Goal: Task Accomplishment & Management: Manage account settings

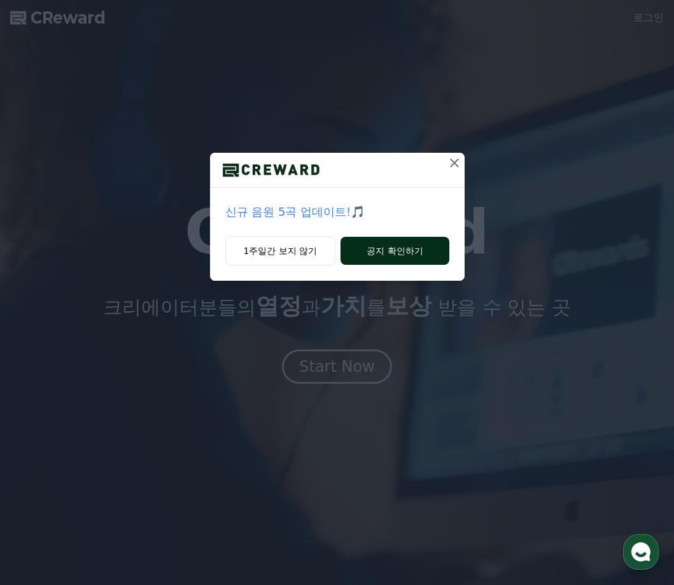
click at [433, 253] on button "공지 확인하기" at bounding box center [394, 251] width 108 height 28
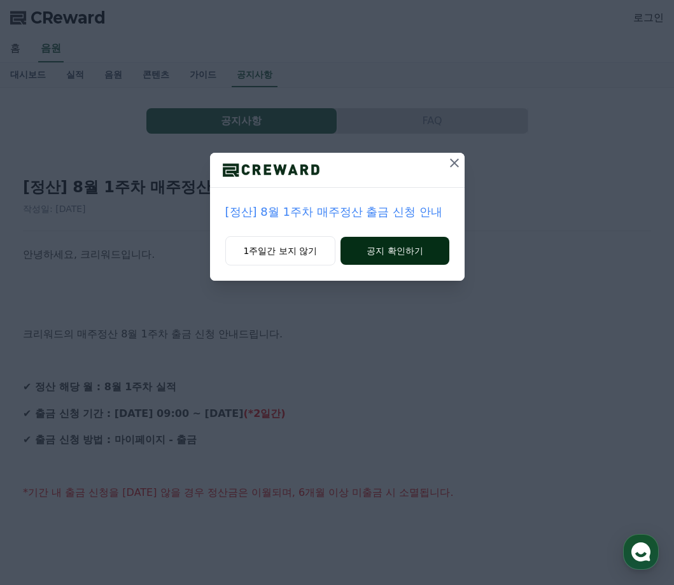
click at [424, 251] on button "공지 확인하기" at bounding box center [394, 251] width 108 height 28
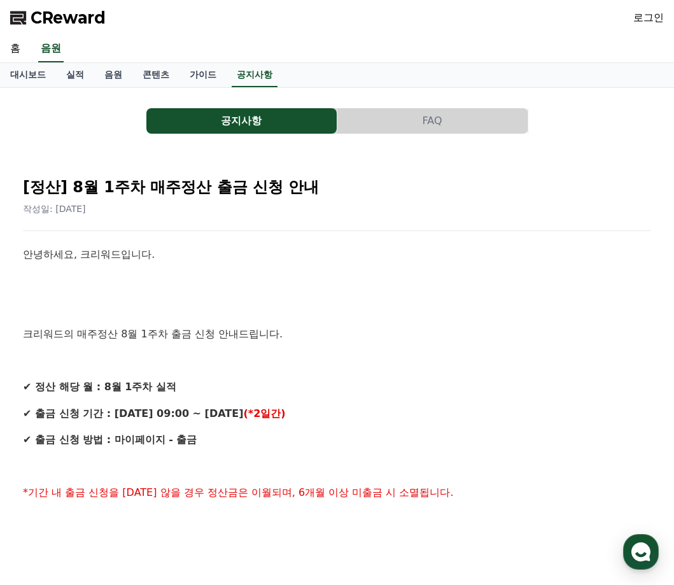
click at [641, 20] on link "로그인" at bounding box center [648, 17] width 31 height 15
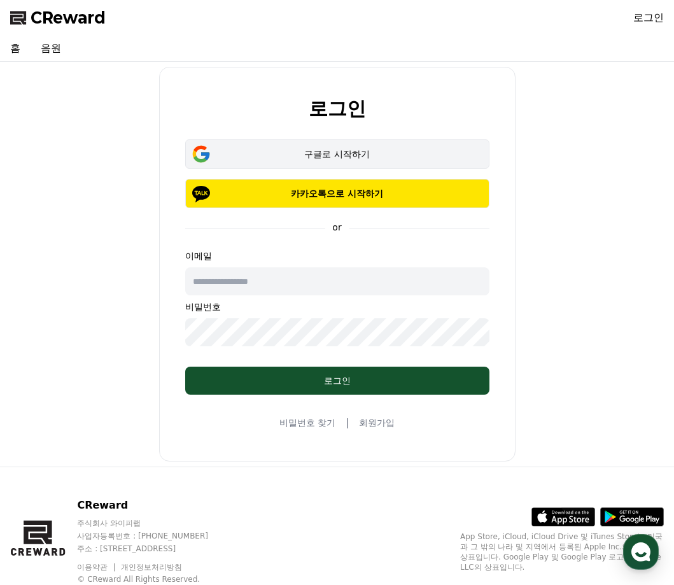
click at [389, 153] on div "구글로 시작하기" at bounding box center [337, 154] width 267 height 13
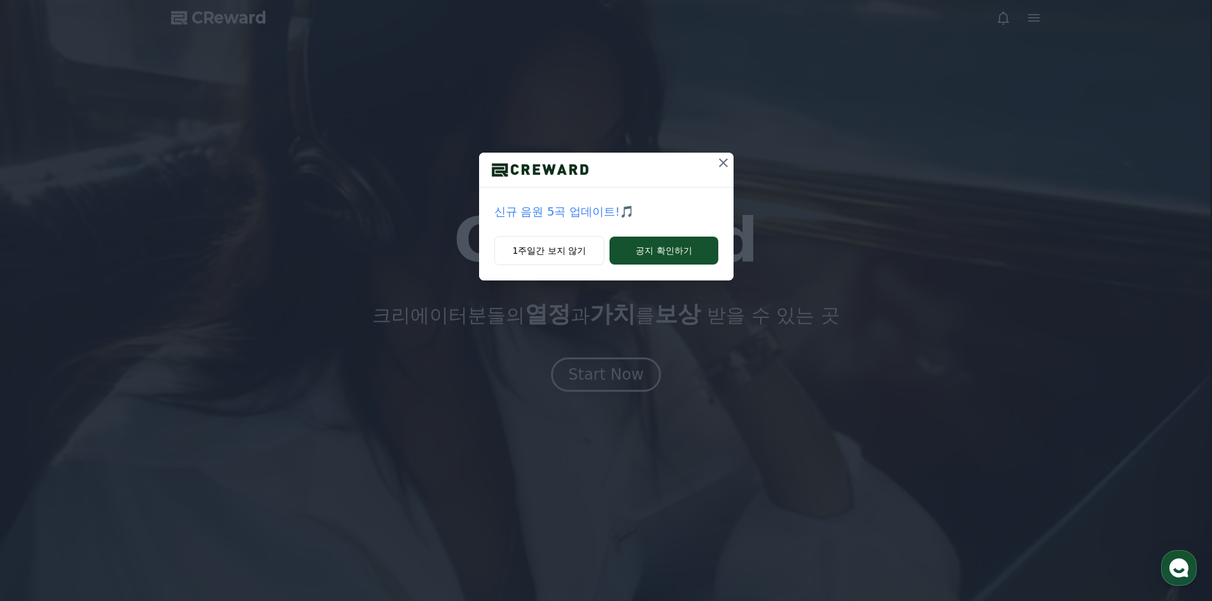
click at [673, 162] on icon at bounding box center [723, 162] width 9 height 9
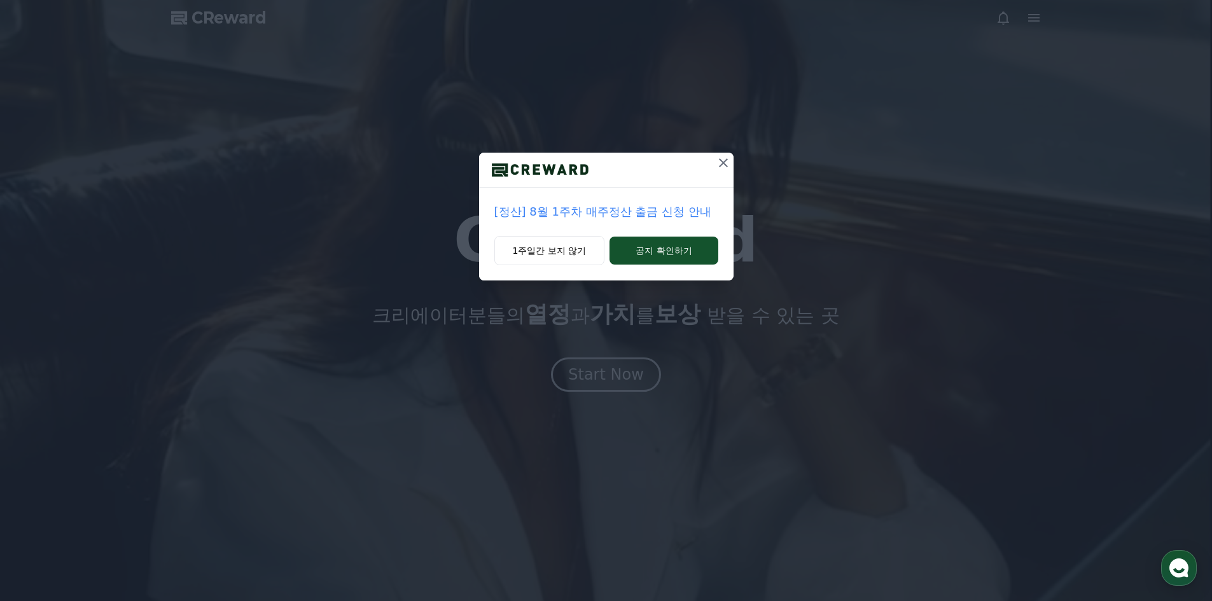
click at [673, 164] on icon at bounding box center [723, 162] width 9 height 9
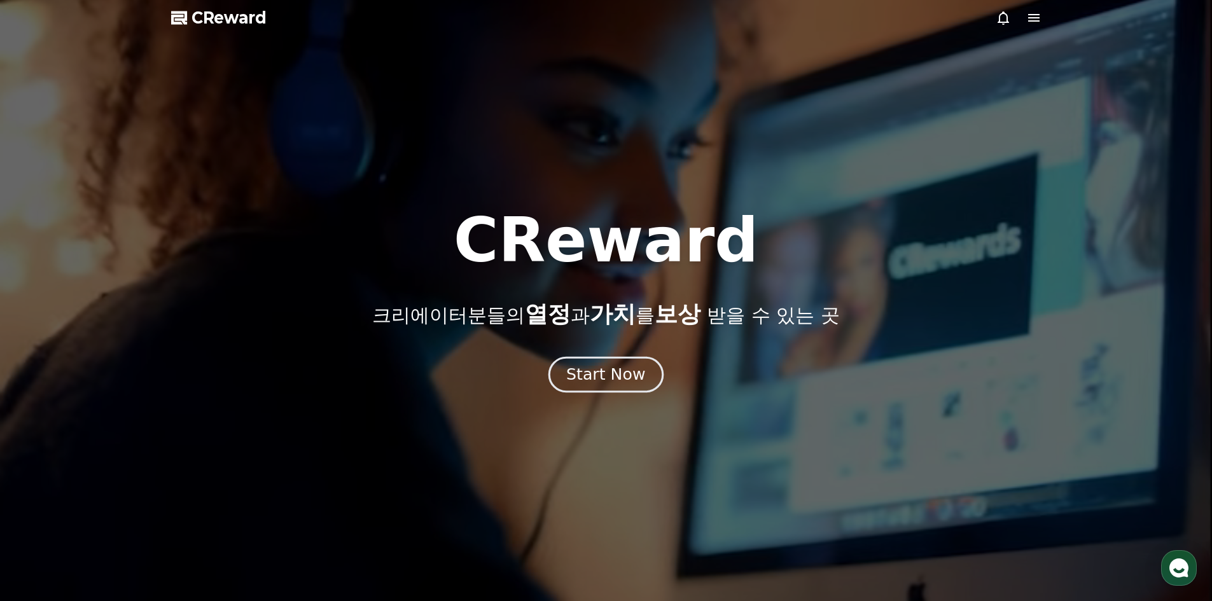
click at [631, 369] on div "Start Now" at bounding box center [605, 375] width 79 height 22
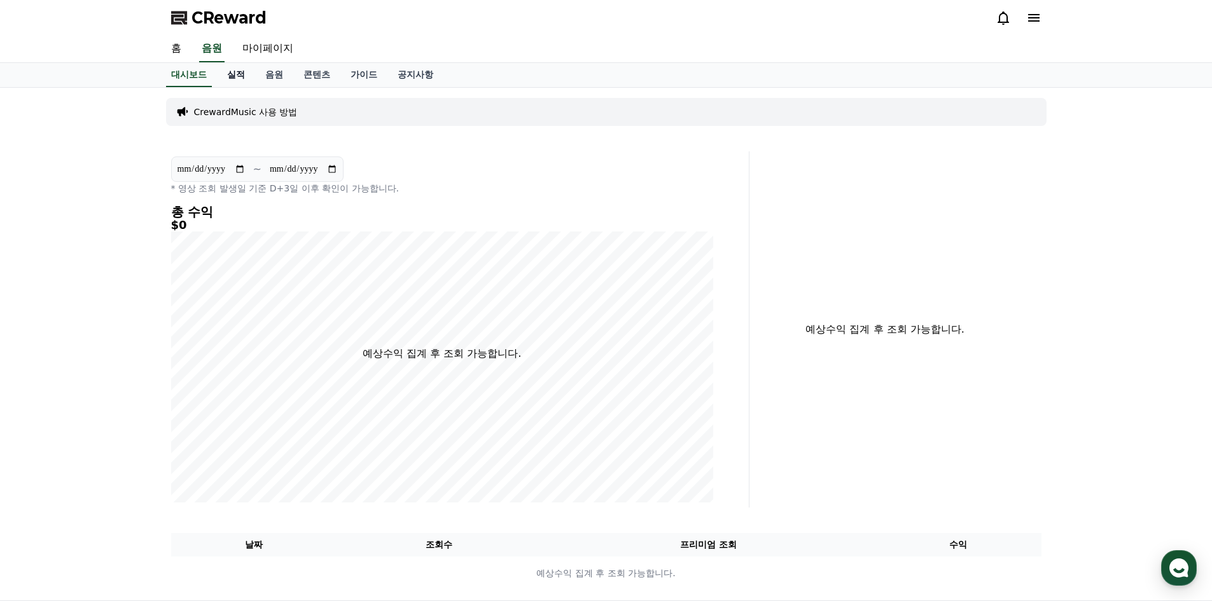
click at [239, 77] on link "실적" at bounding box center [236, 75] width 38 height 24
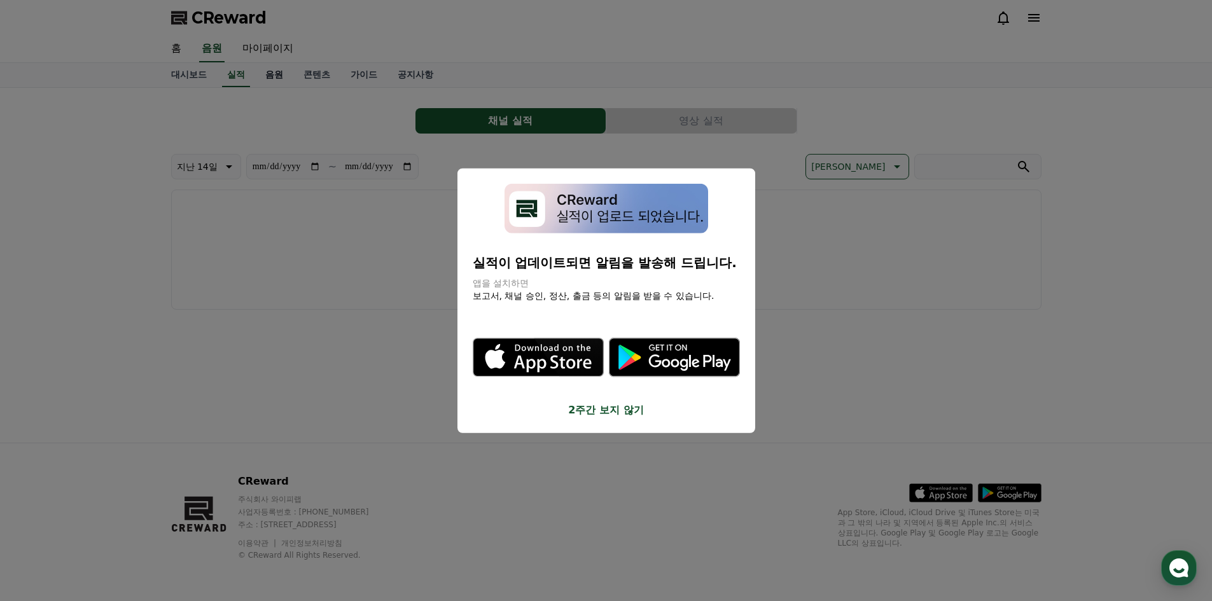
click at [276, 74] on button "close modal" at bounding box center [606, 300] width 1212 height 601
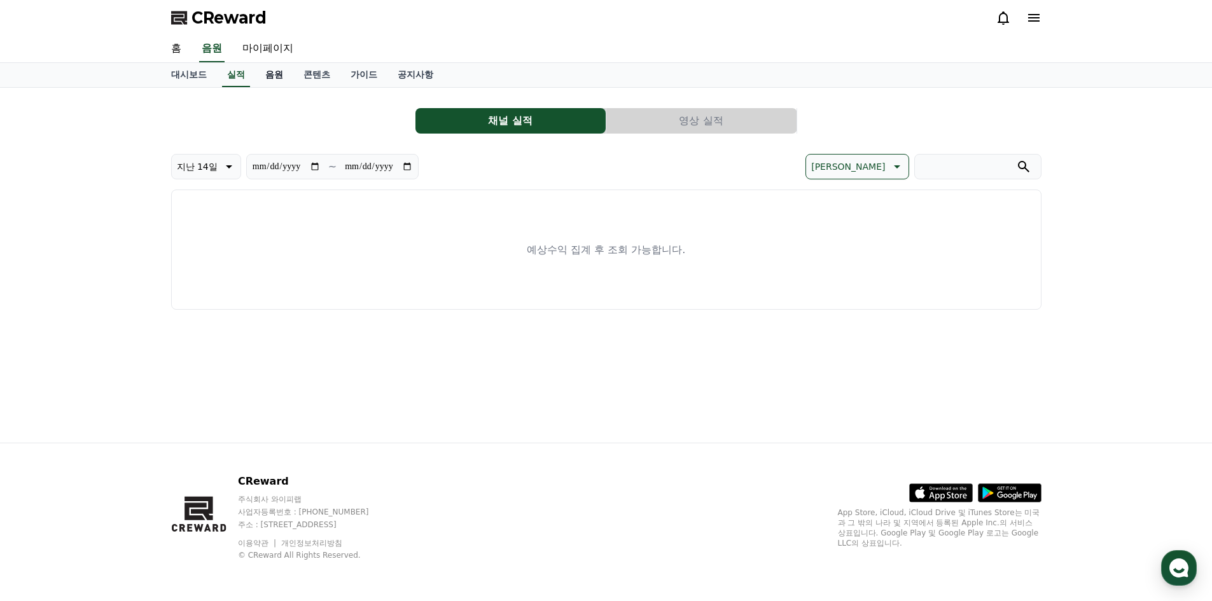
click at [276, 74] on link "음원" at bounding box center [274, 75] width 38 height 24
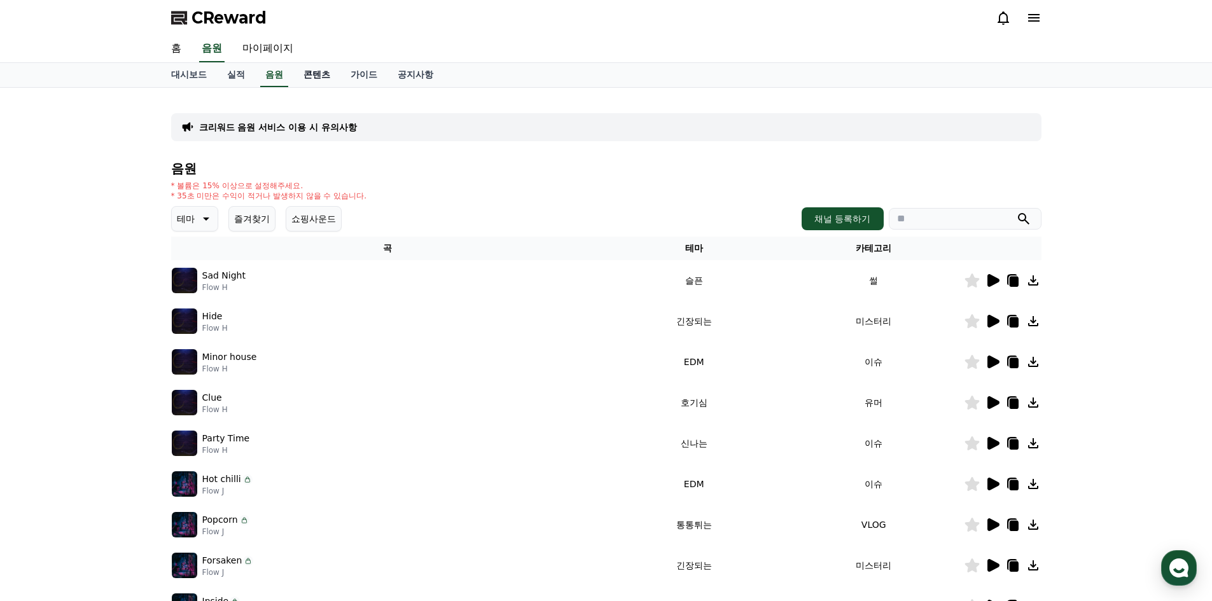
click at [321, 76] on link "콘텐츠" at bounding box center [316, 75] width 47 height 24
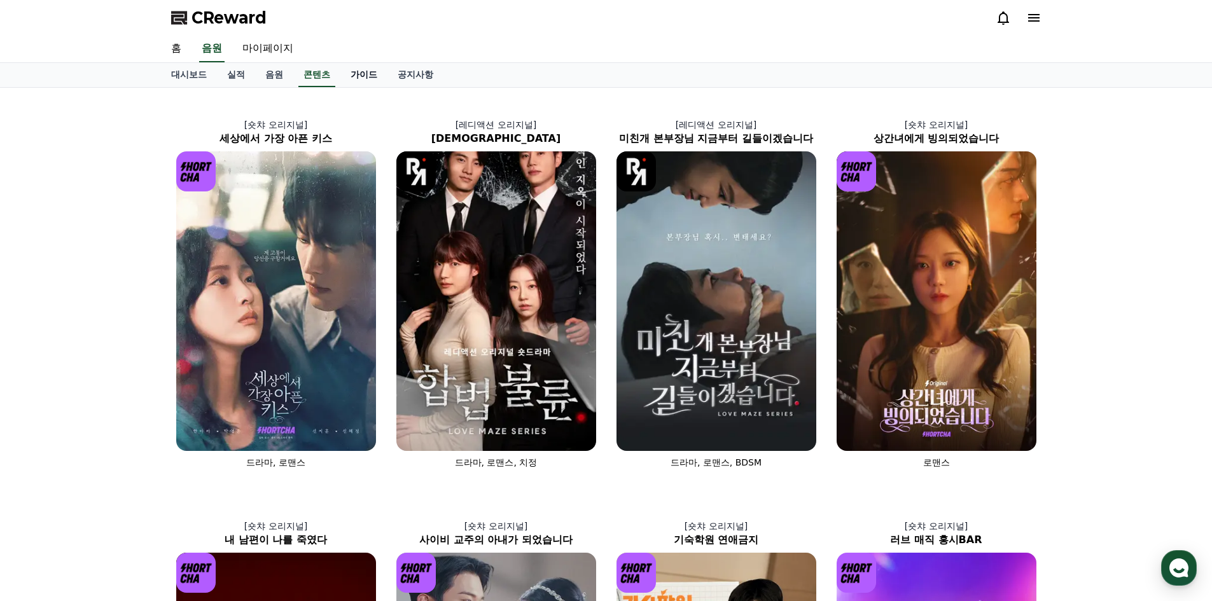
click at [374, 74] on link "가이드" at bounding box center [363, 75] width 47 height 24
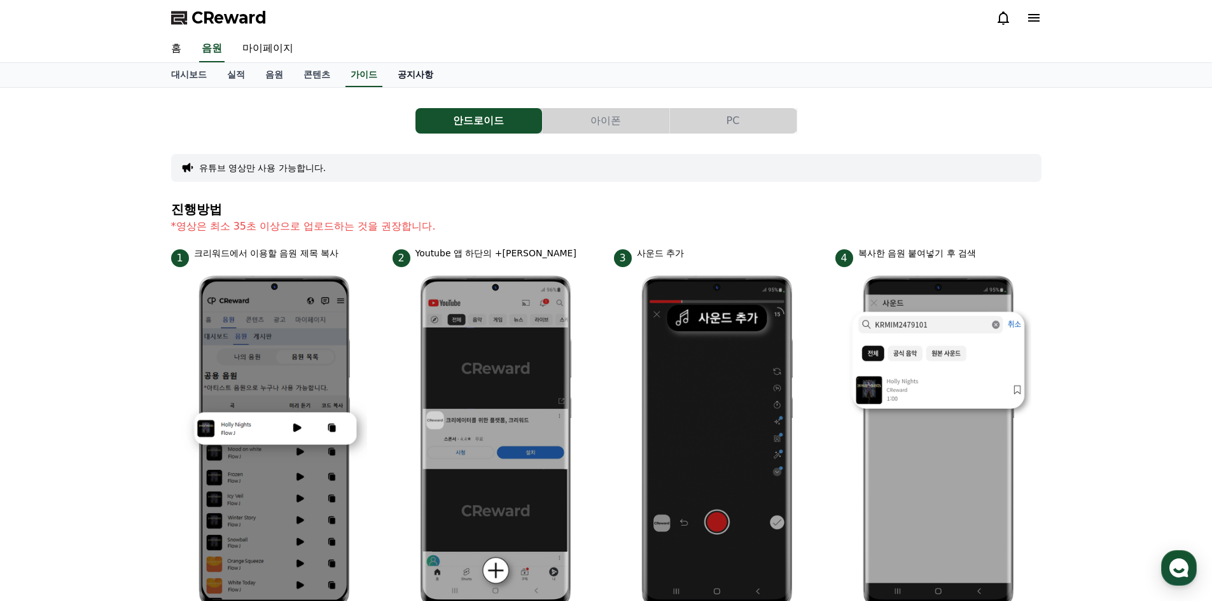
click at [420, 69] on link "공지사항" at bounding box center [415, 75] width 56 height 24
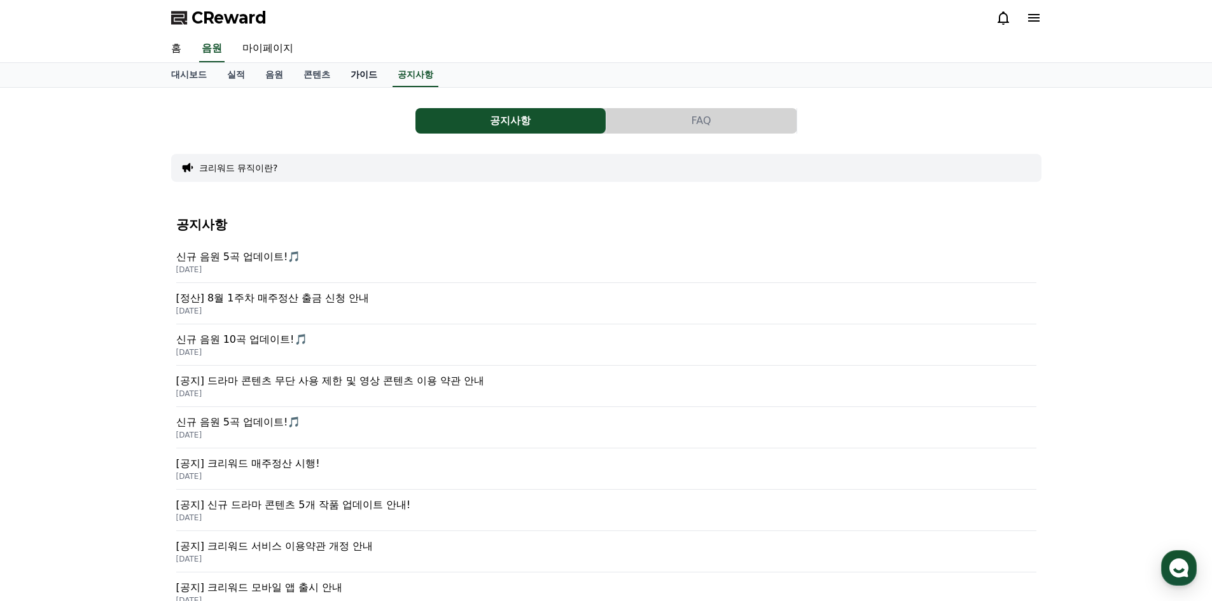
click at [363, 74] on link "가이드" at bounding box center [363, 75] width 47 height 24
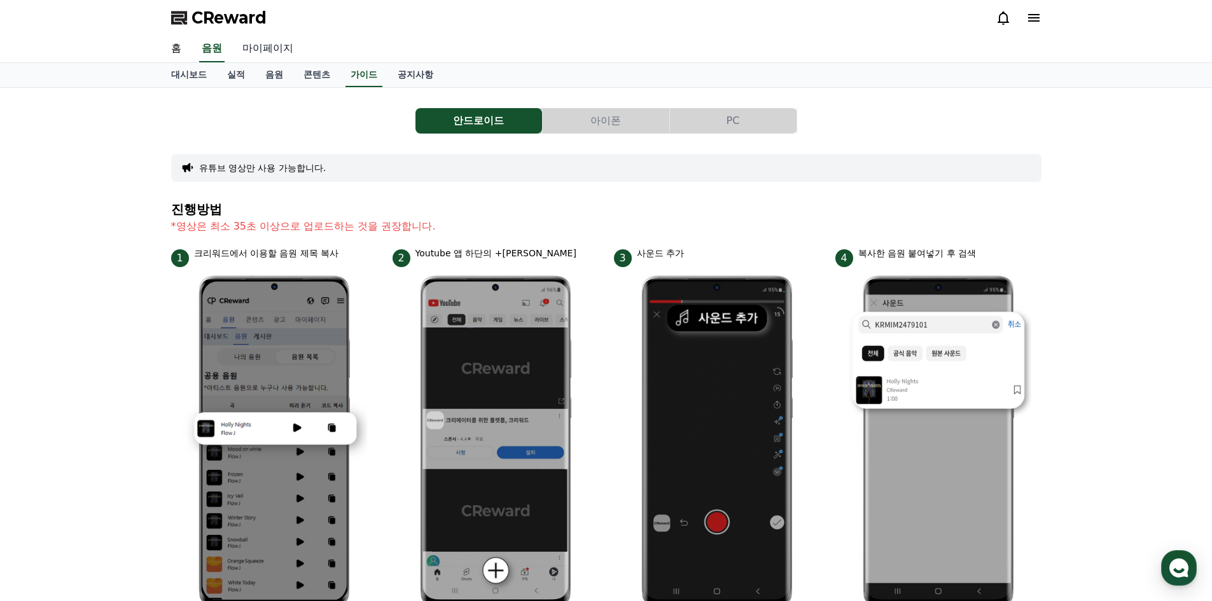
click at [269, 47] on link "마이페이지" at bounding box center [267, 49] width 71 height 27
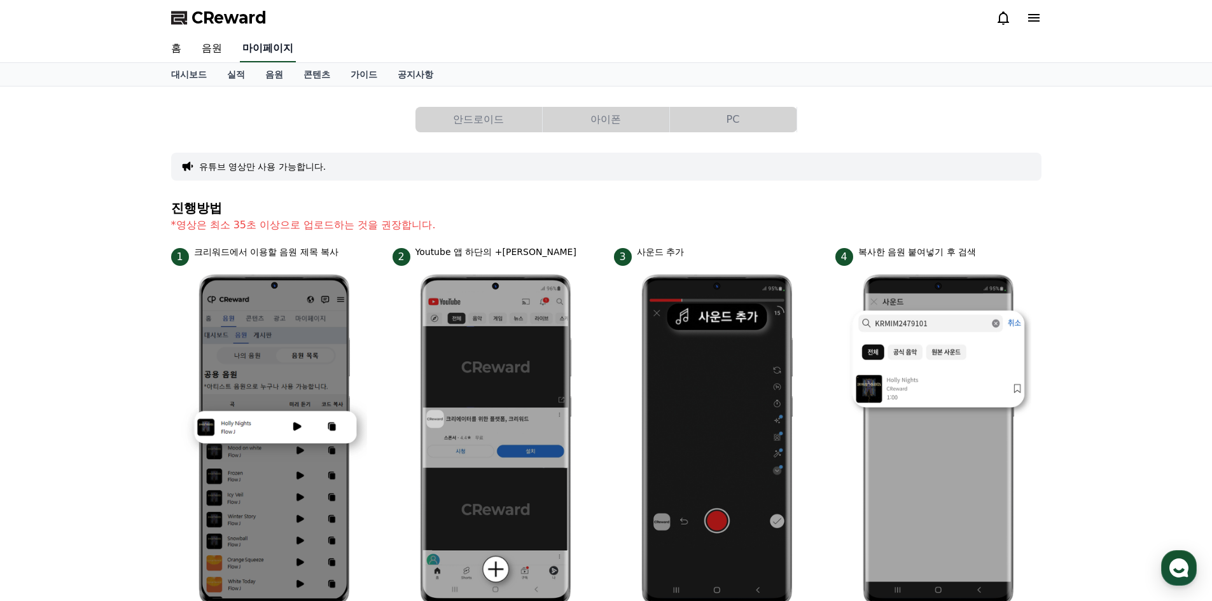
select select "**********"
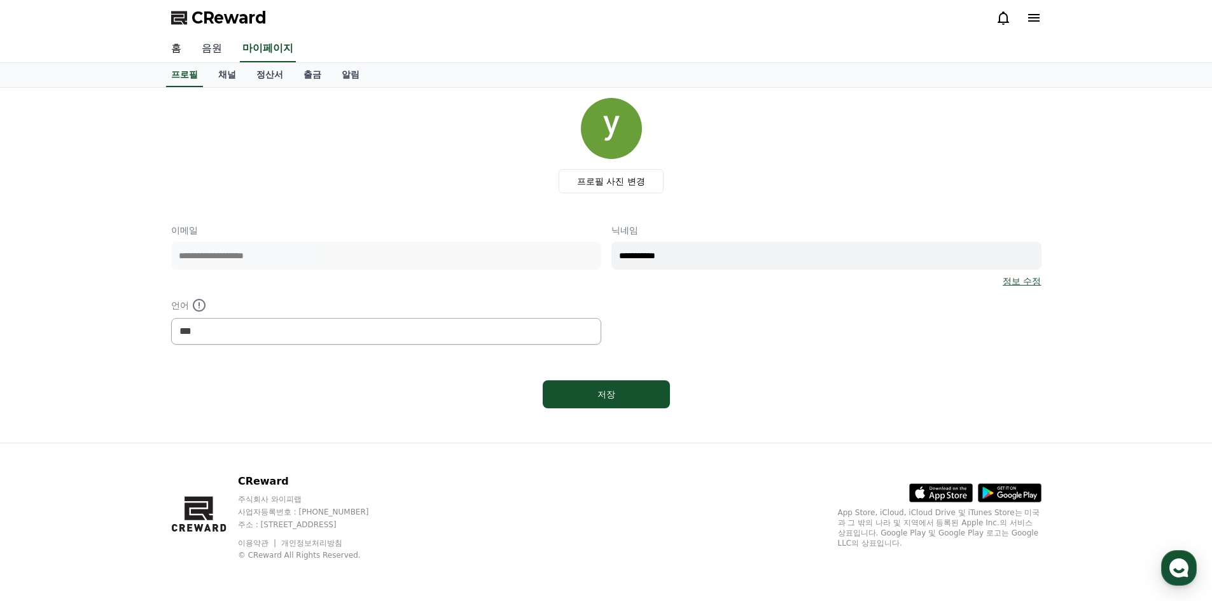
click at [213, 46] on link "음원" at bounding box center [211, 49] width 41 height 27
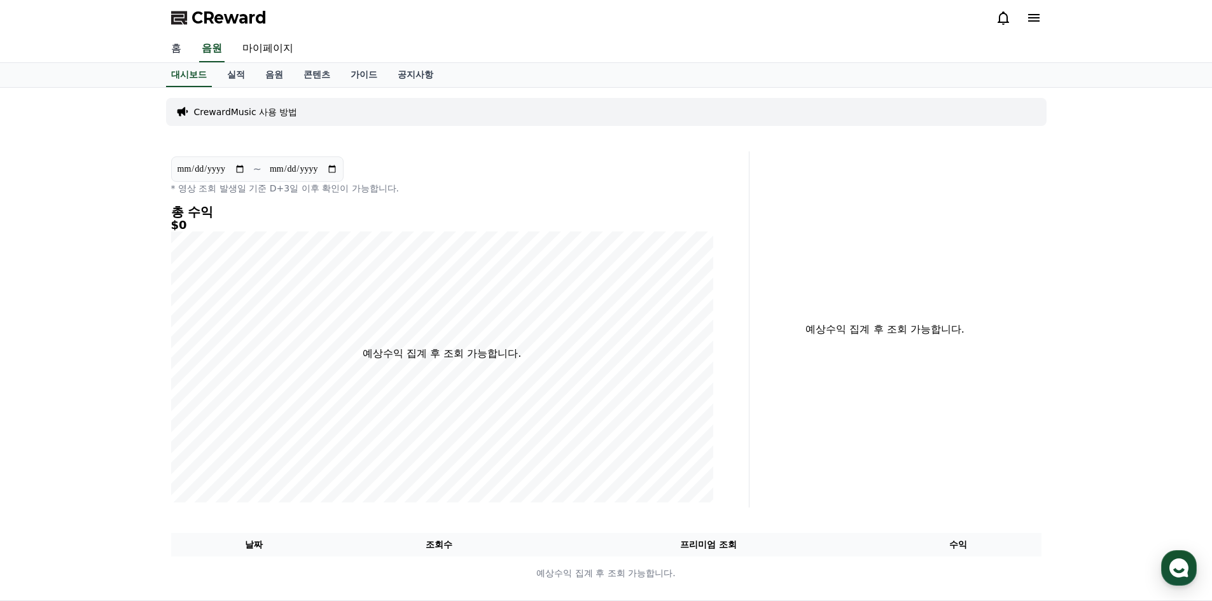
click at [176, 46] on link "홈" at bounding box center [176, 49] width 31 height 27
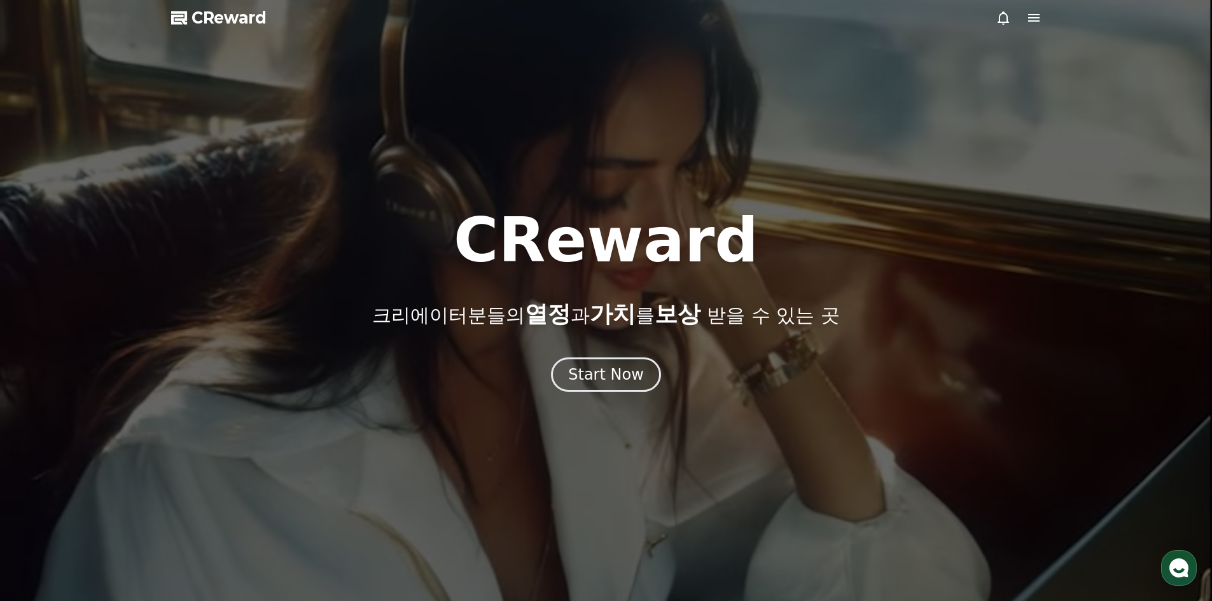
click at [673, 17] on icon at bounding box center [1033, 18] width 11 height 8
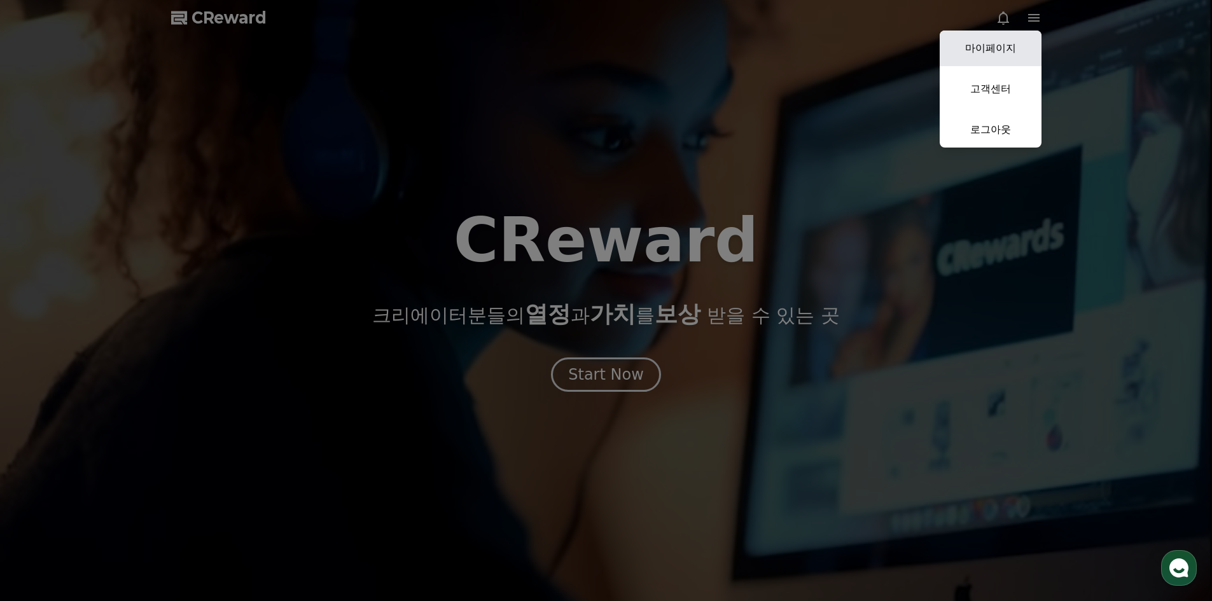
click at [673, 40] on link "마이페이지" at bounding box center [991, 49] width 102 height 36
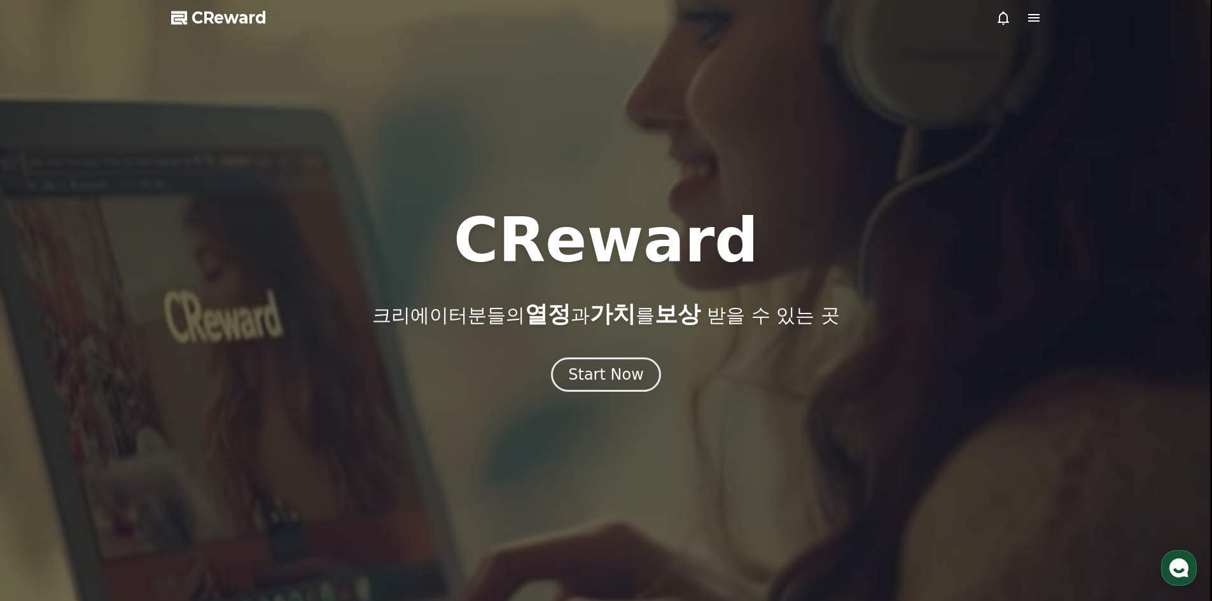
select select "**********"
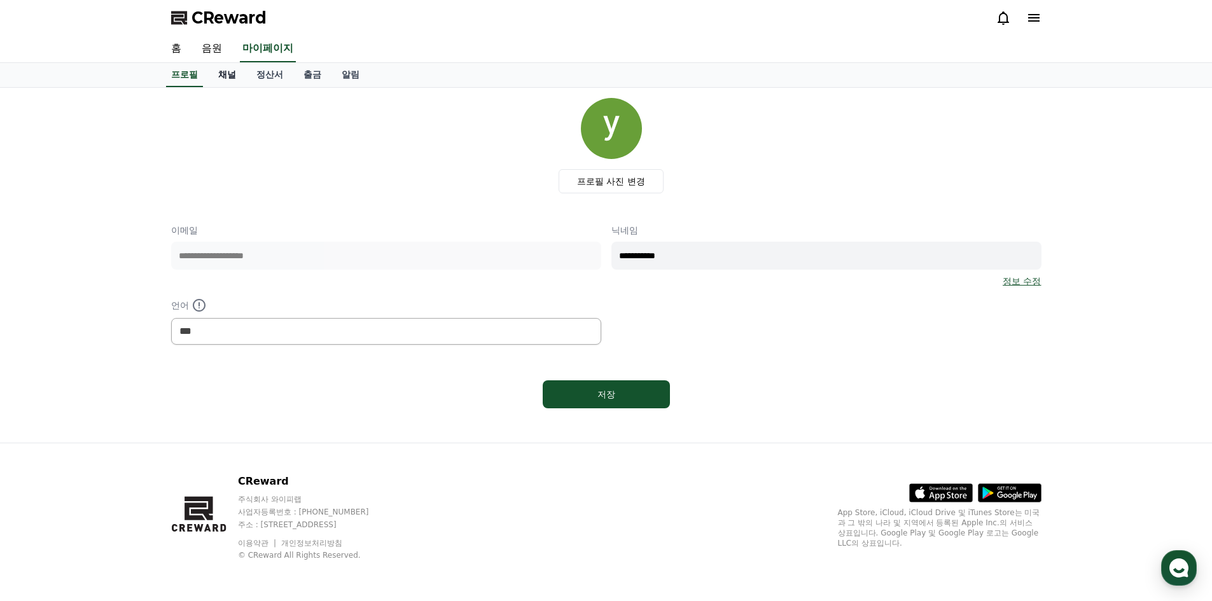
click at [236, 78] on link "채널" at bounding box center [227, 75] width 38 height 24
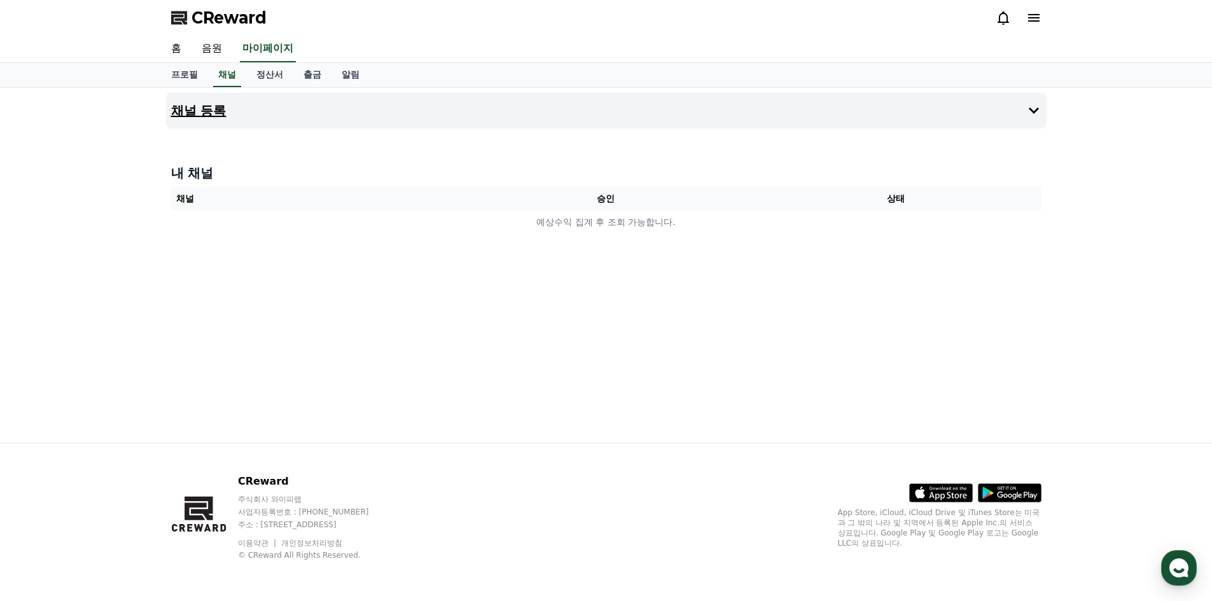
click at [263, 110] on button "채널 등록" at bounding box center [606, 111] width 880 height 36
